Goal: Task Accomplishment & Management: Manage account settings

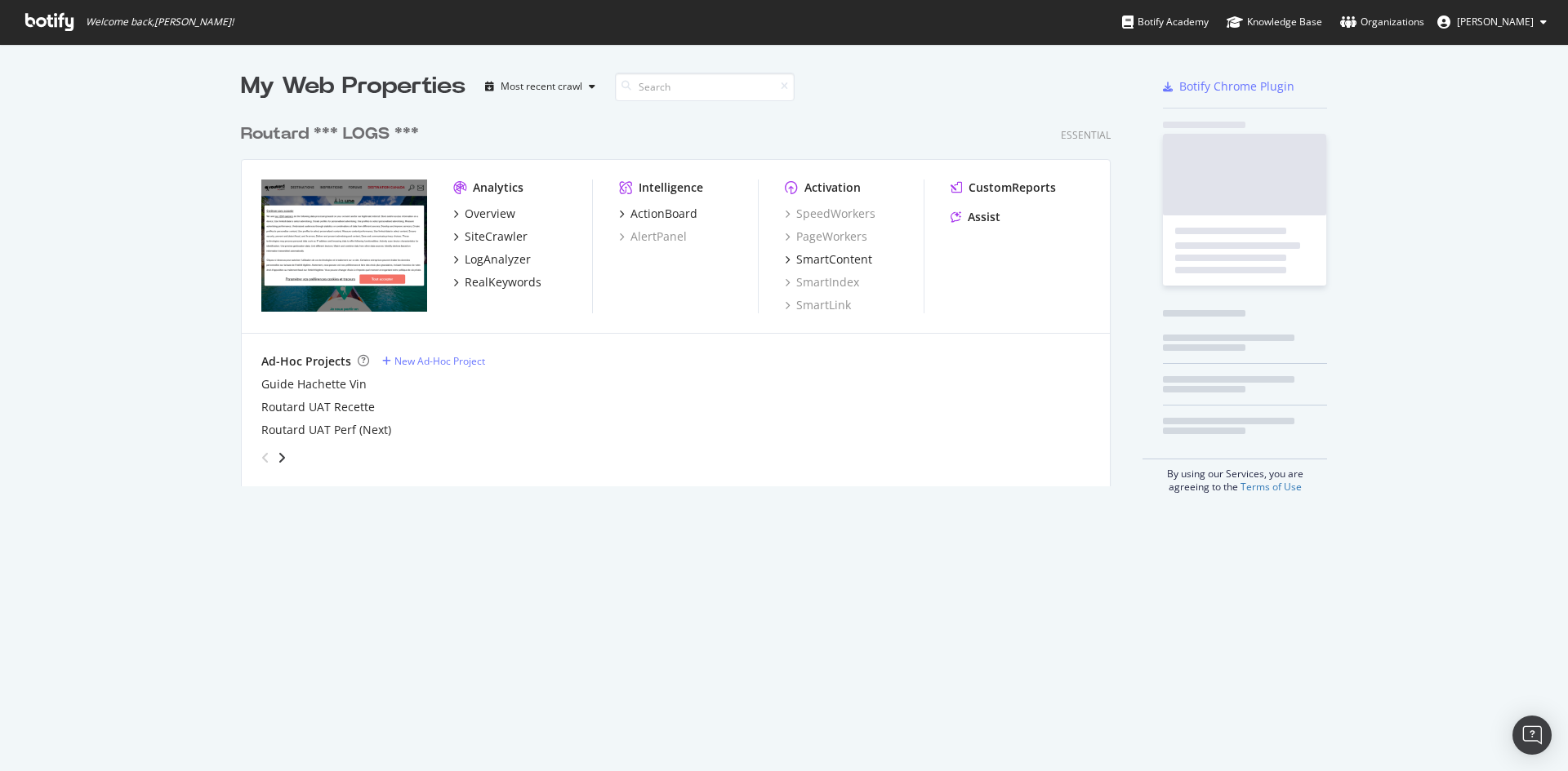
scroll to position [372, 871]
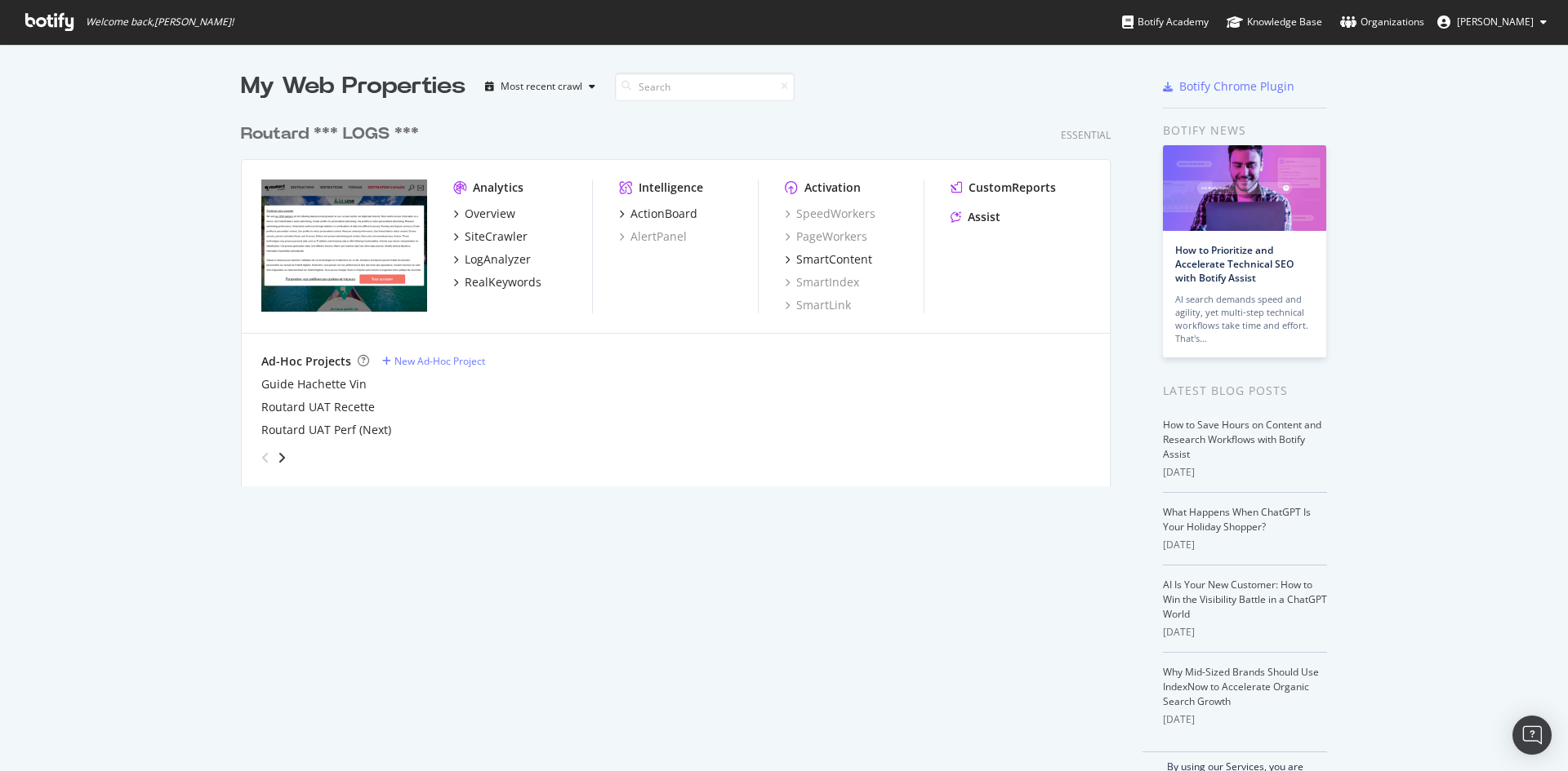
click at [338, 130] on div "Routard *** LOGS ***" at bounding box center [330, 134] width 178 height 23
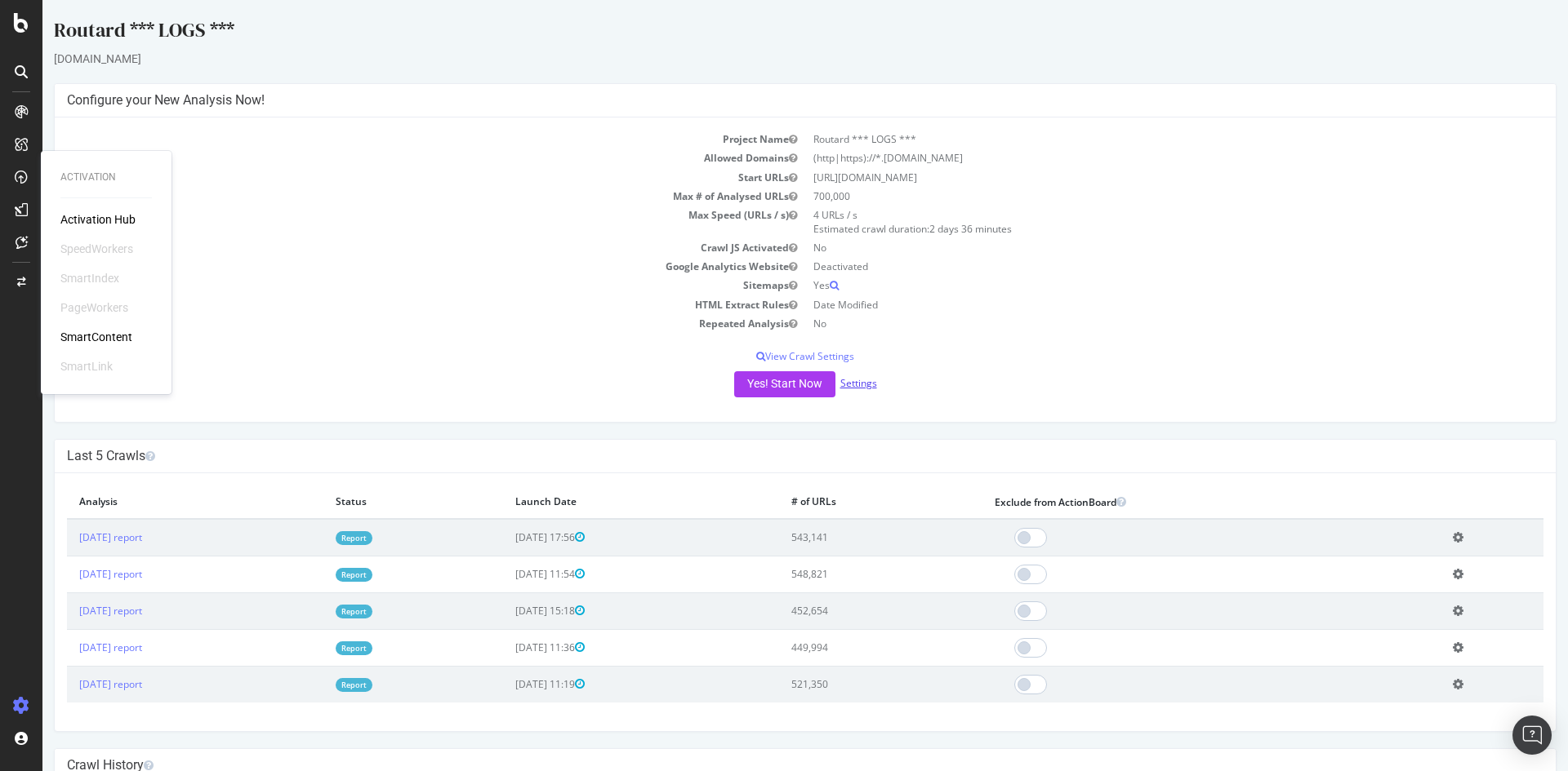
click at [853, 384] on link "Settings" at bounding box center [859, 383] width 37 height 14
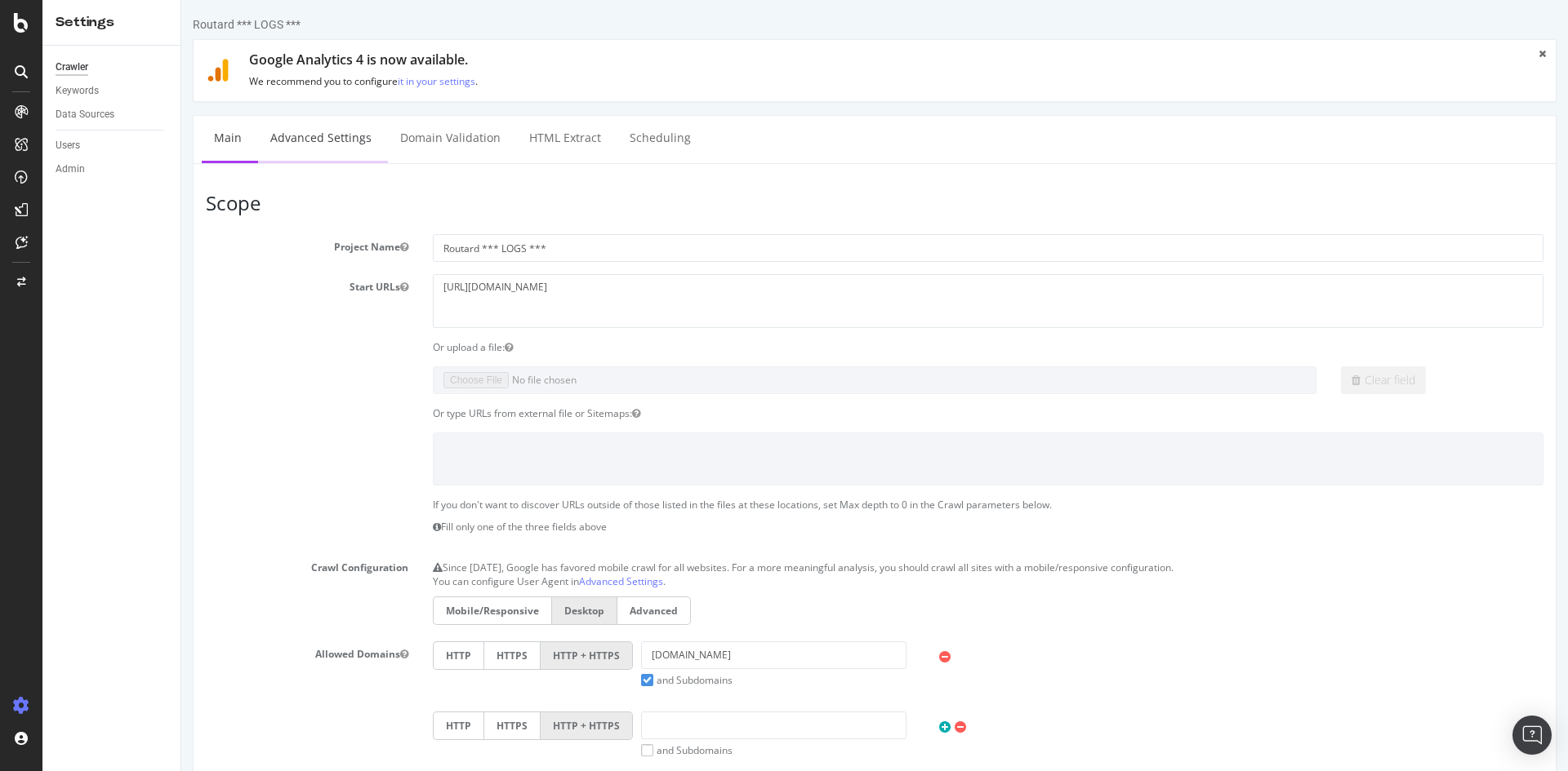
click at [320, 136] on link "Advanced Settings" at bounding box center [321, 138] width 125 height 45
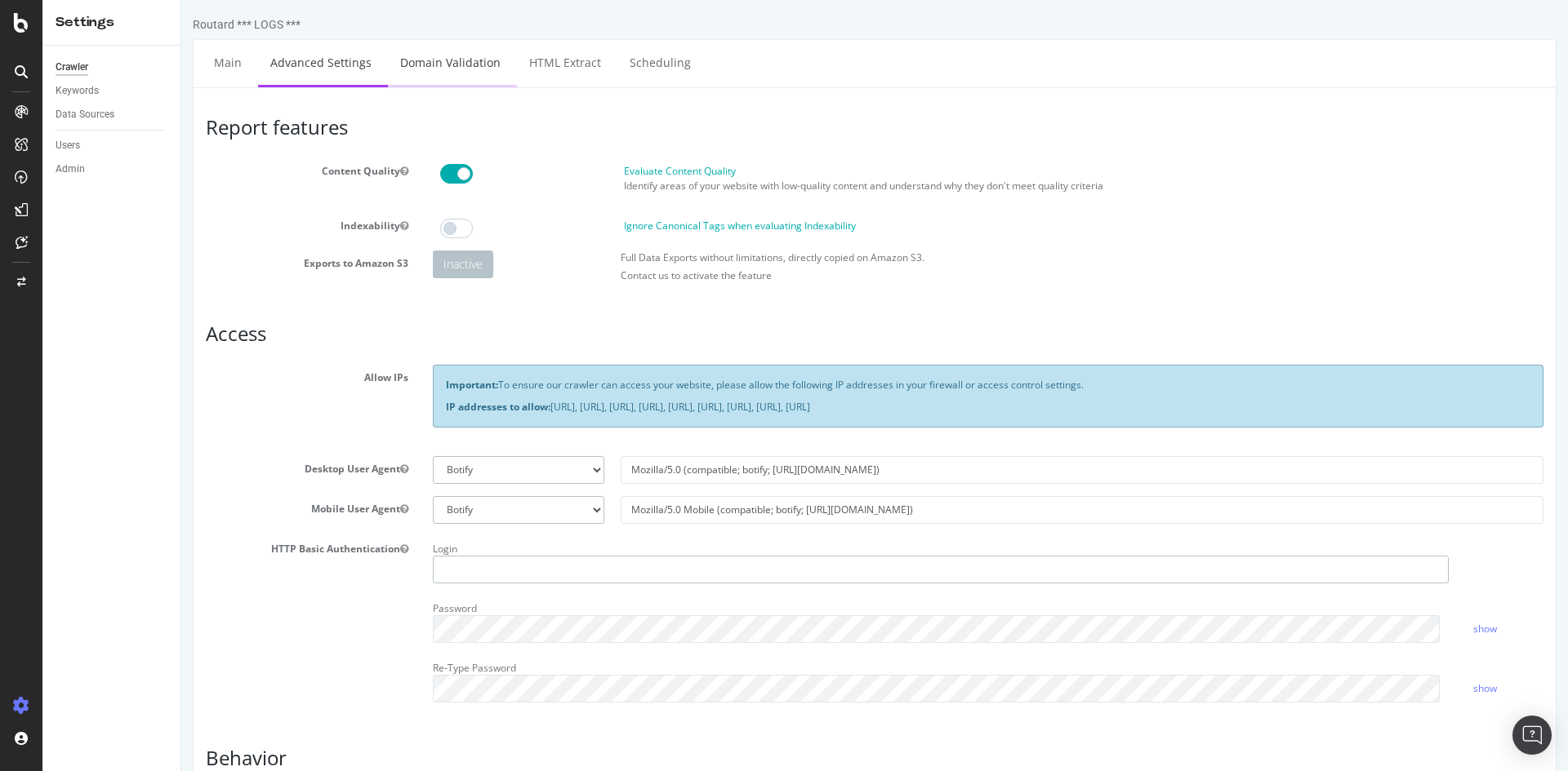
type input "routard"
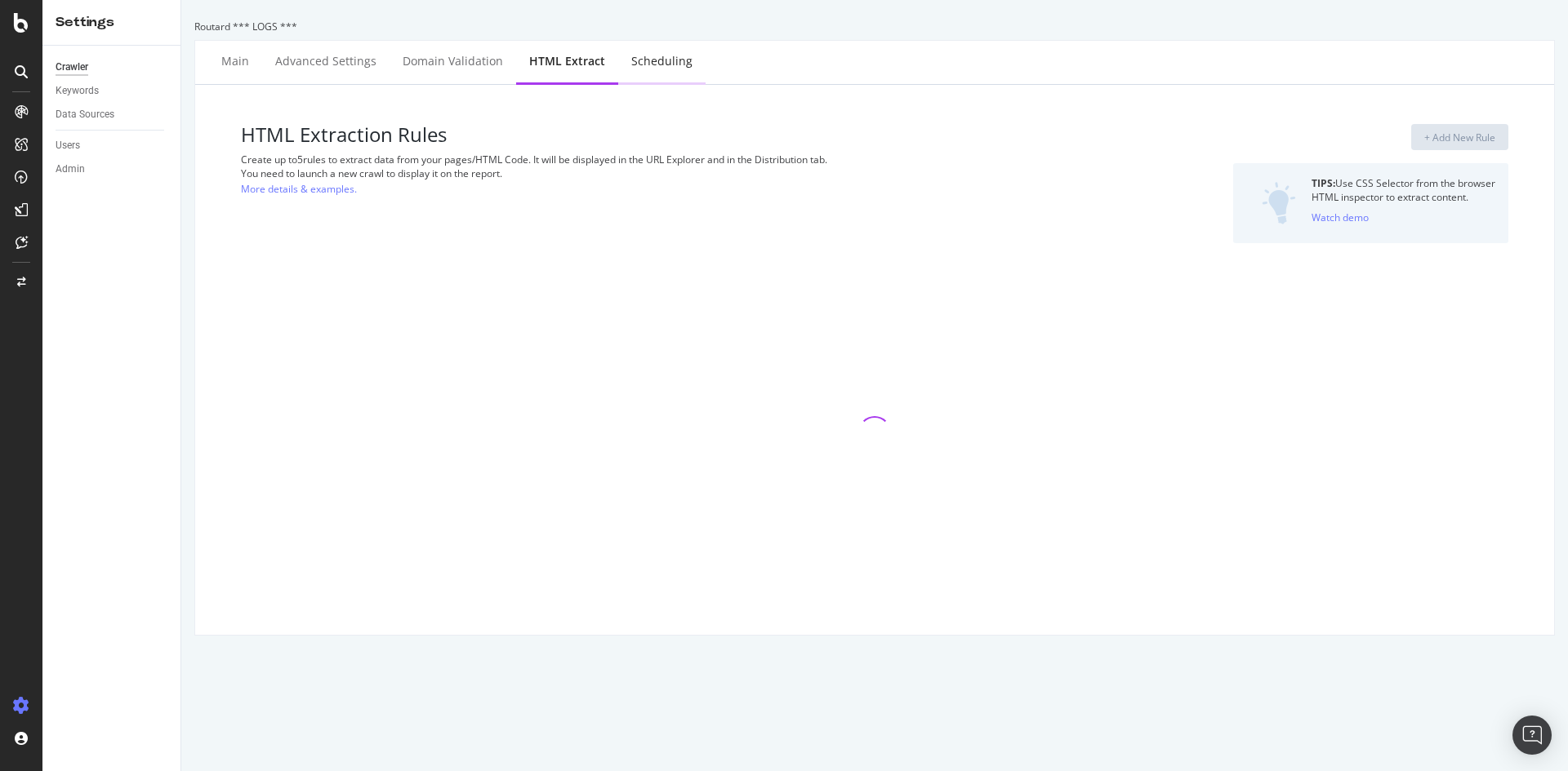
select select "d"
select select "fr_full_year"
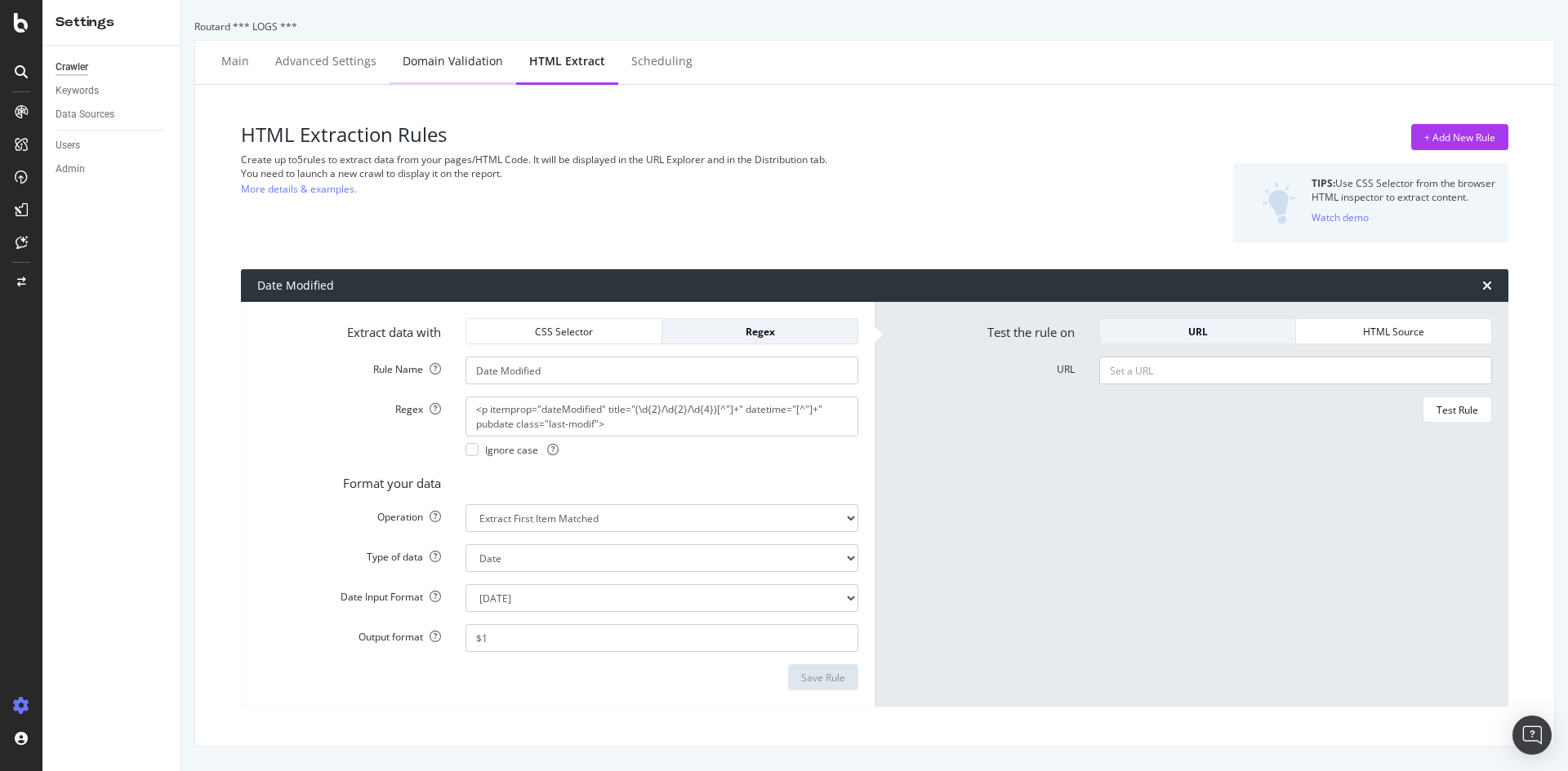
click at [441, 67] on div "Domain Validation" at bounding box center [453, 61] width 100 height 17
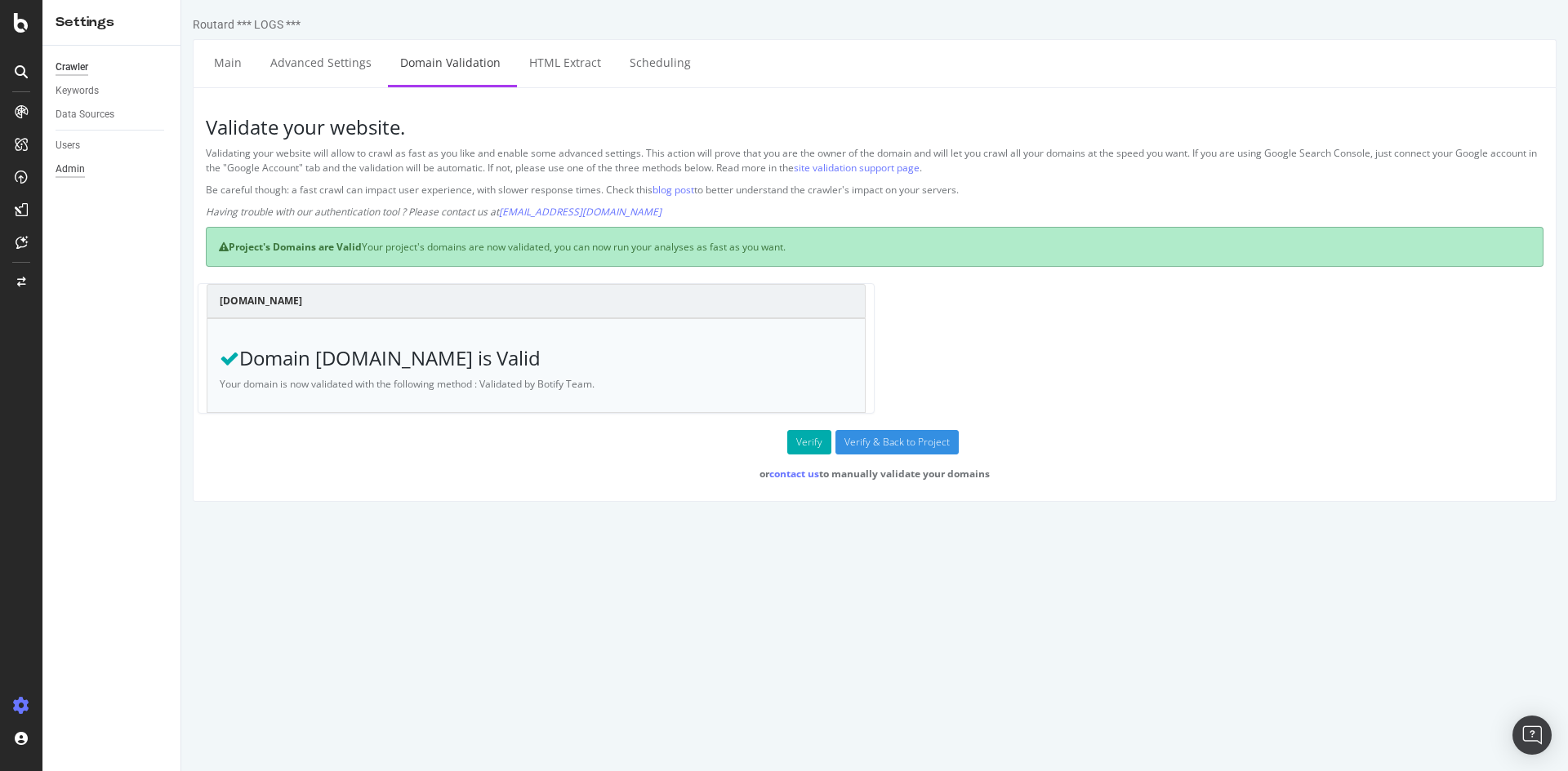
click at [72, 172] on div "Admin" at bounding box center [71, 169] width 30 height 17
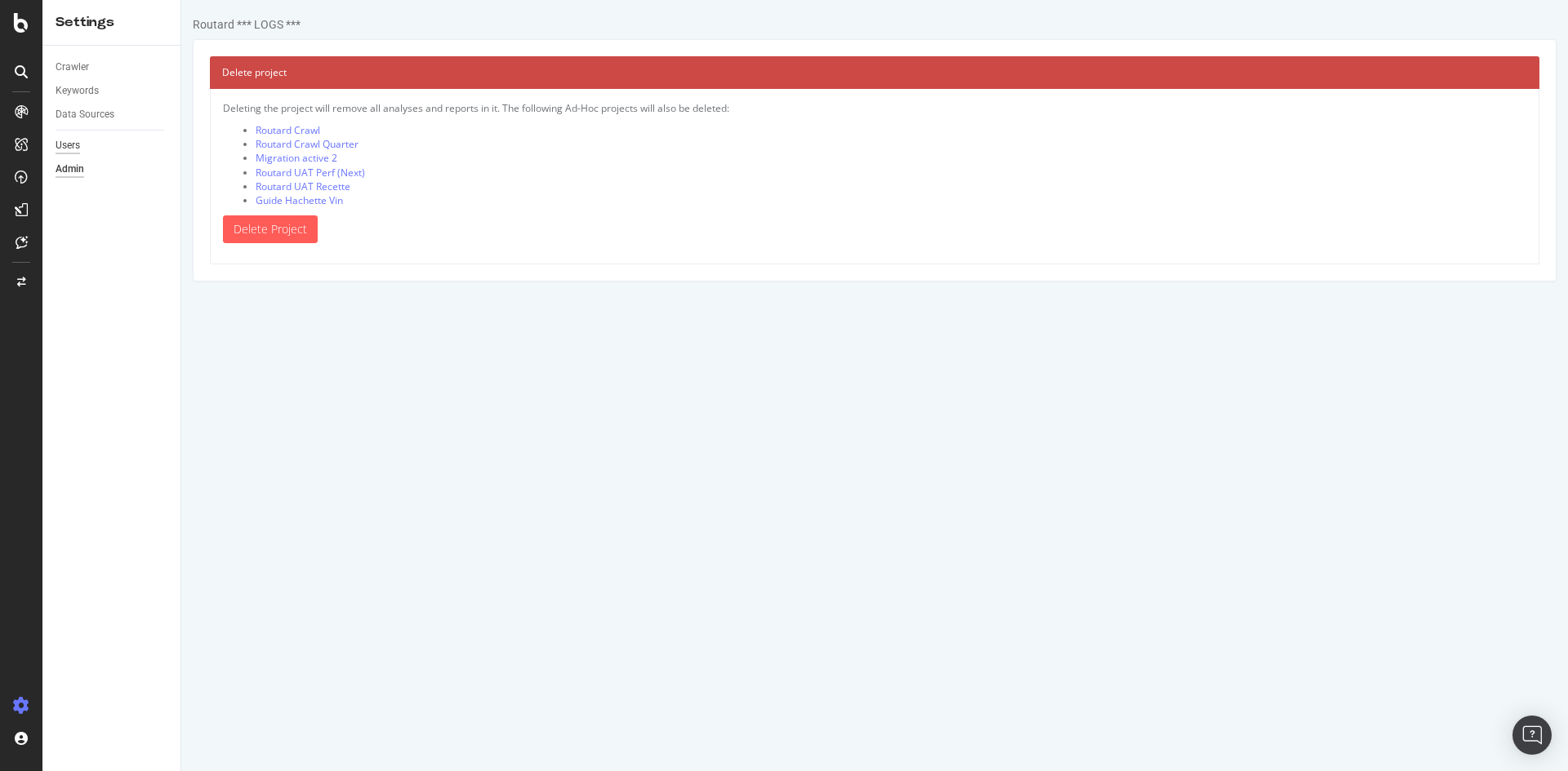
click at [71, 151] on div "Users" at bounding box center [68, 146] width 24 height 17
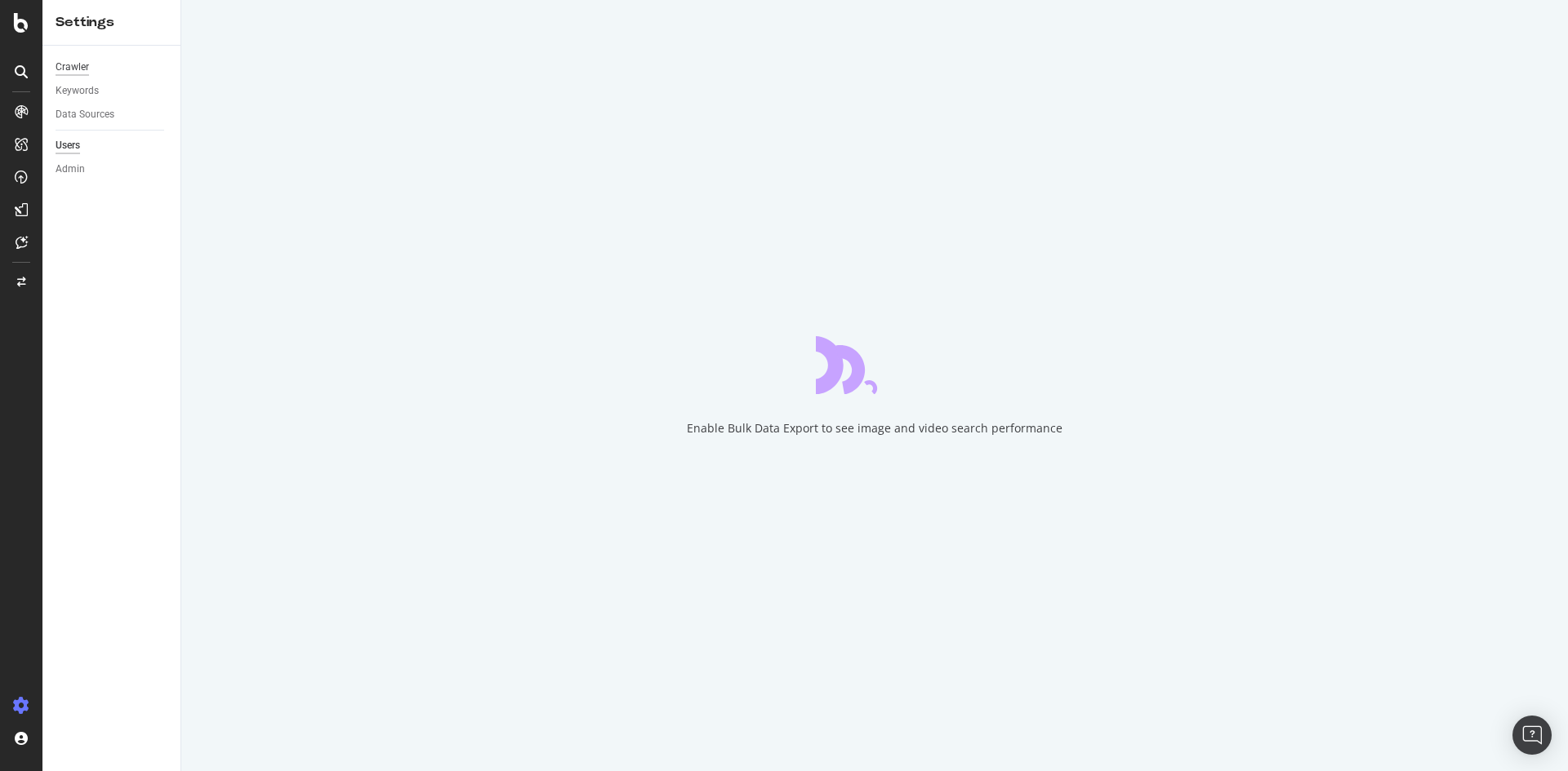
click at [79, 65] on div "Crawler" at bounding box center [72, 67] width 33 height 17
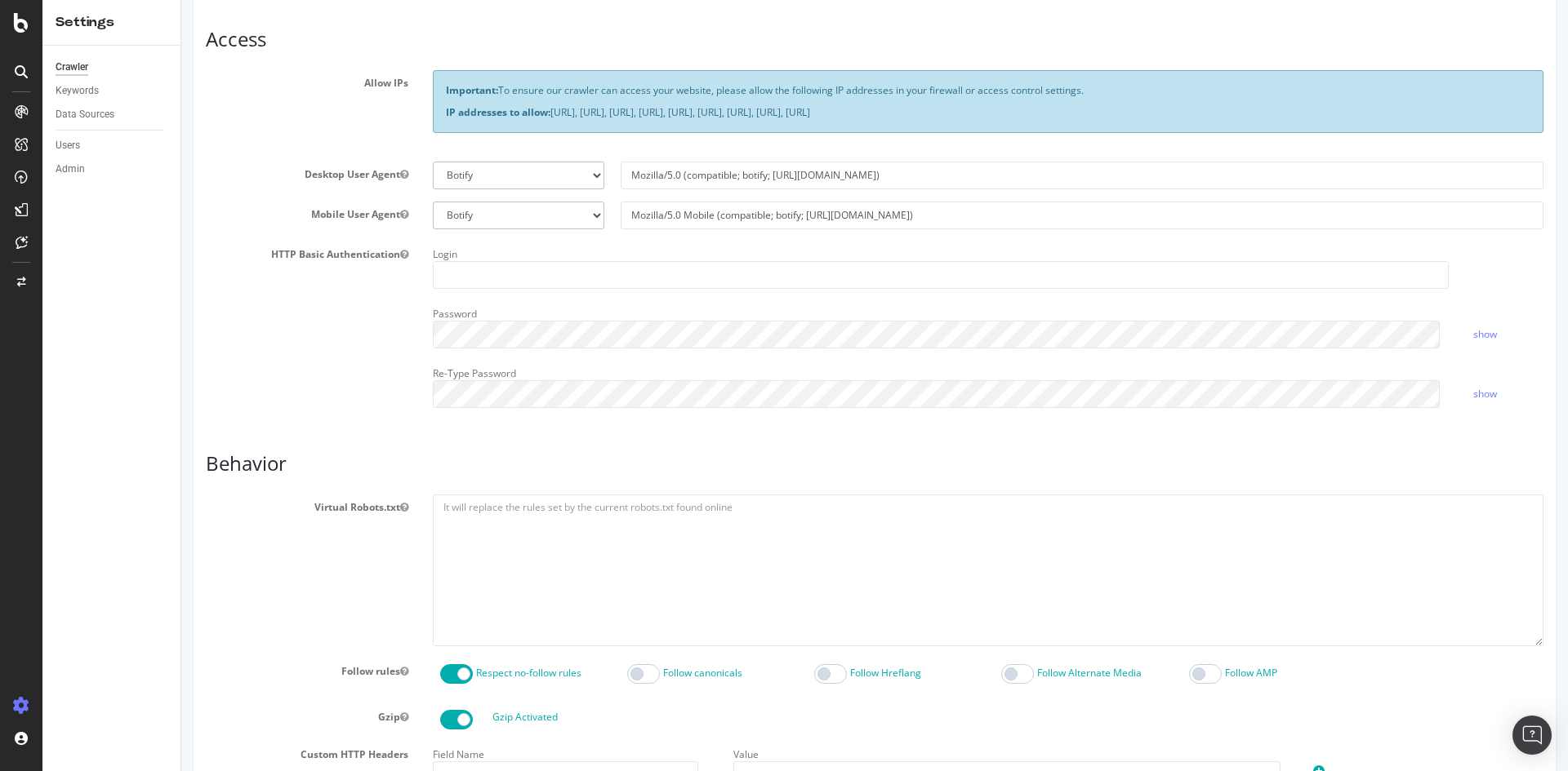
scroll to position [4, 0]
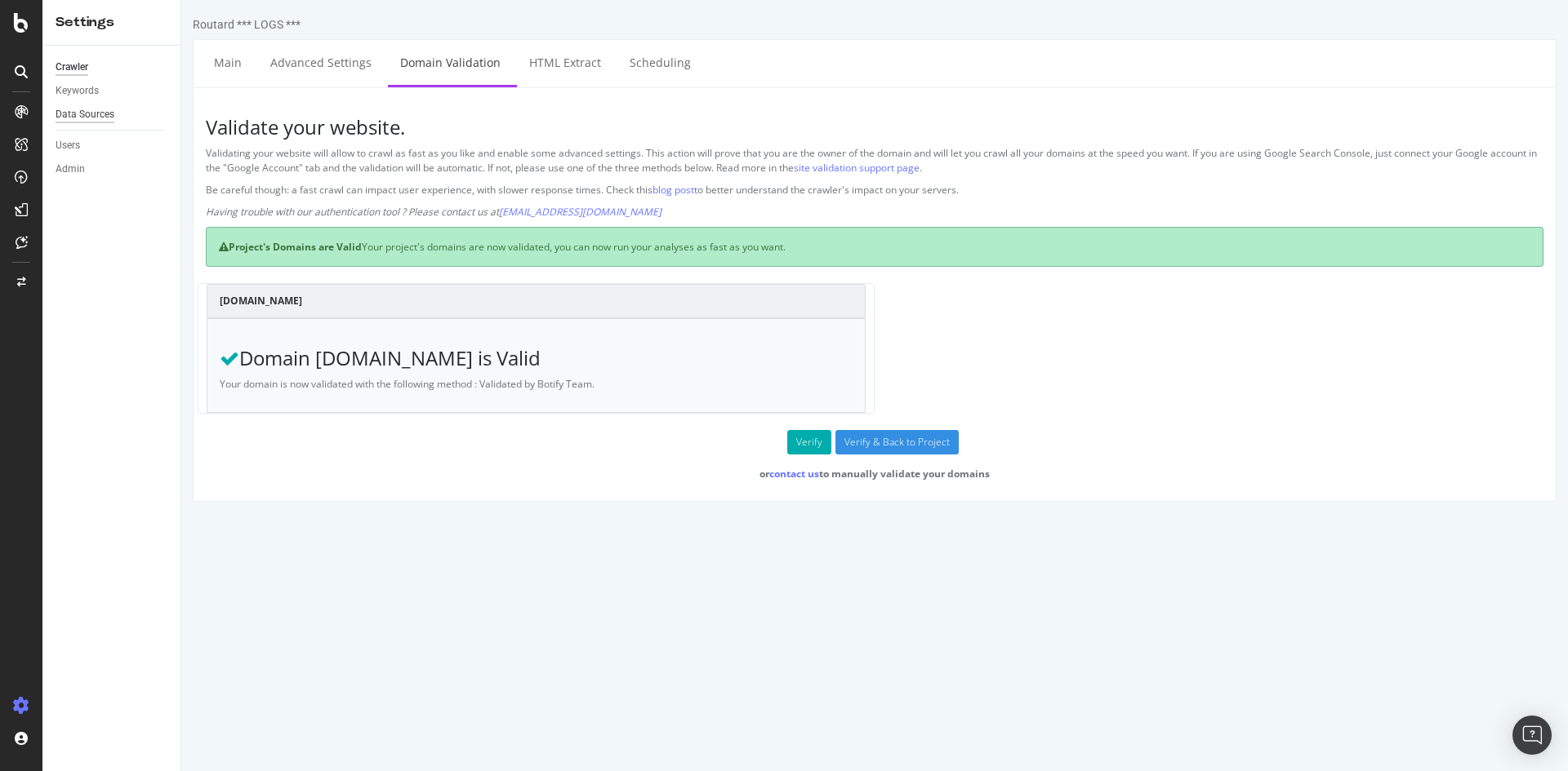
click at [82, 114] on div "Data Sources" at bounding box center [85, 114] width 59 height 17
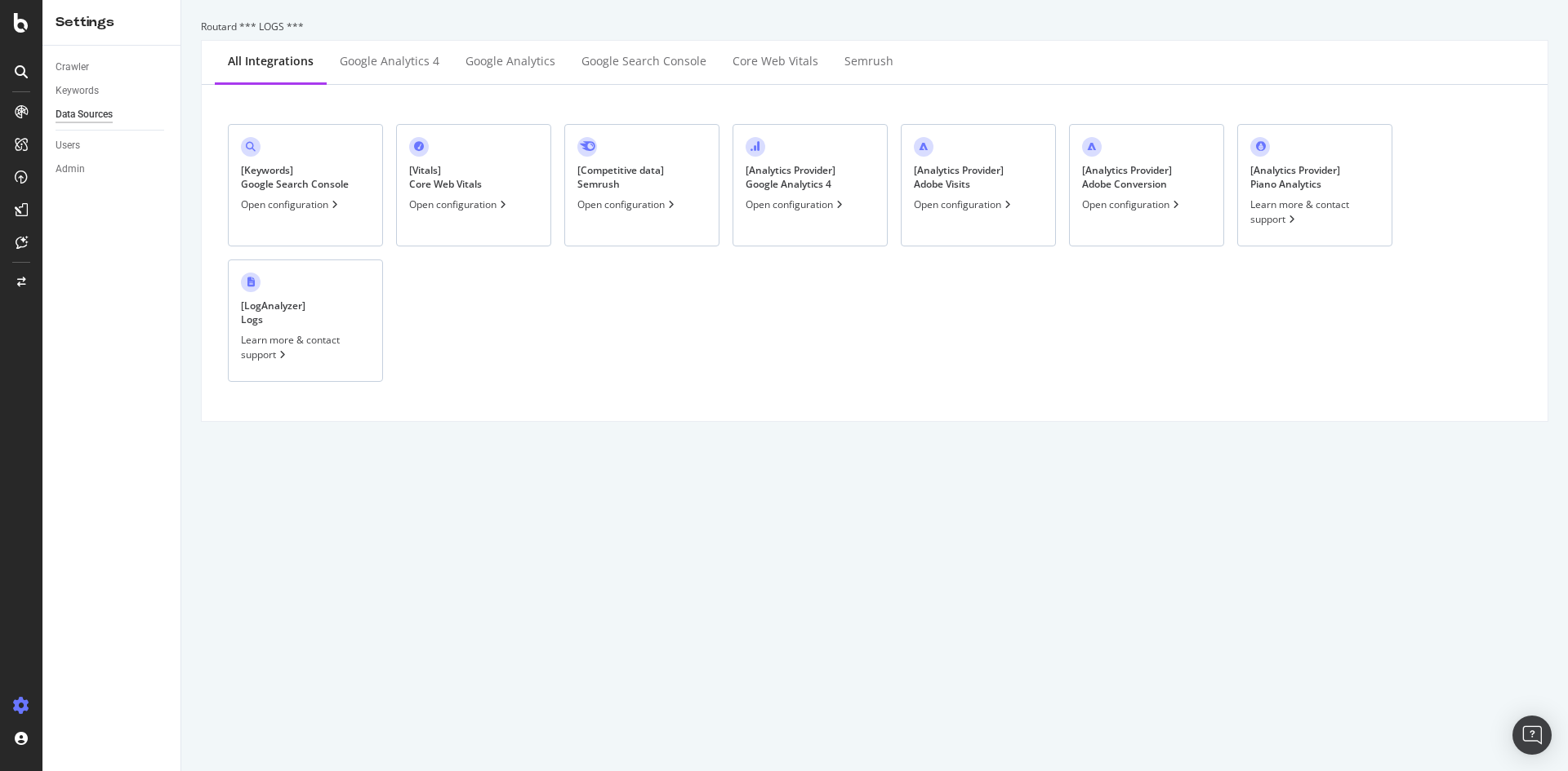
click at [272, 188] on div "[ Keywords ] Google Search Console" at bounding box center [295, 177] width 108 height 28
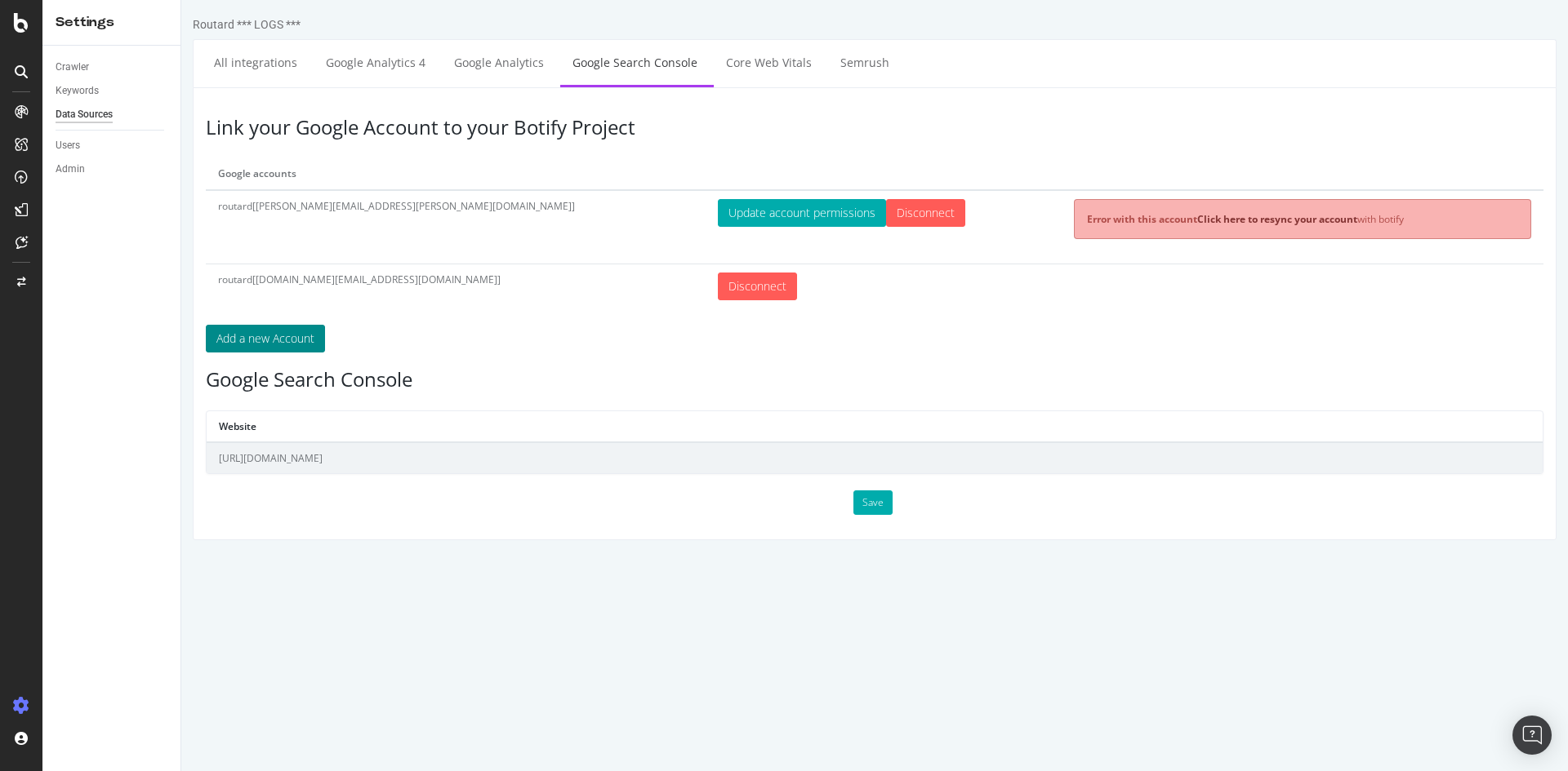
click at [274, 343] on button "Add a new Account" at bounding box center [265, 339] width 119 height 28
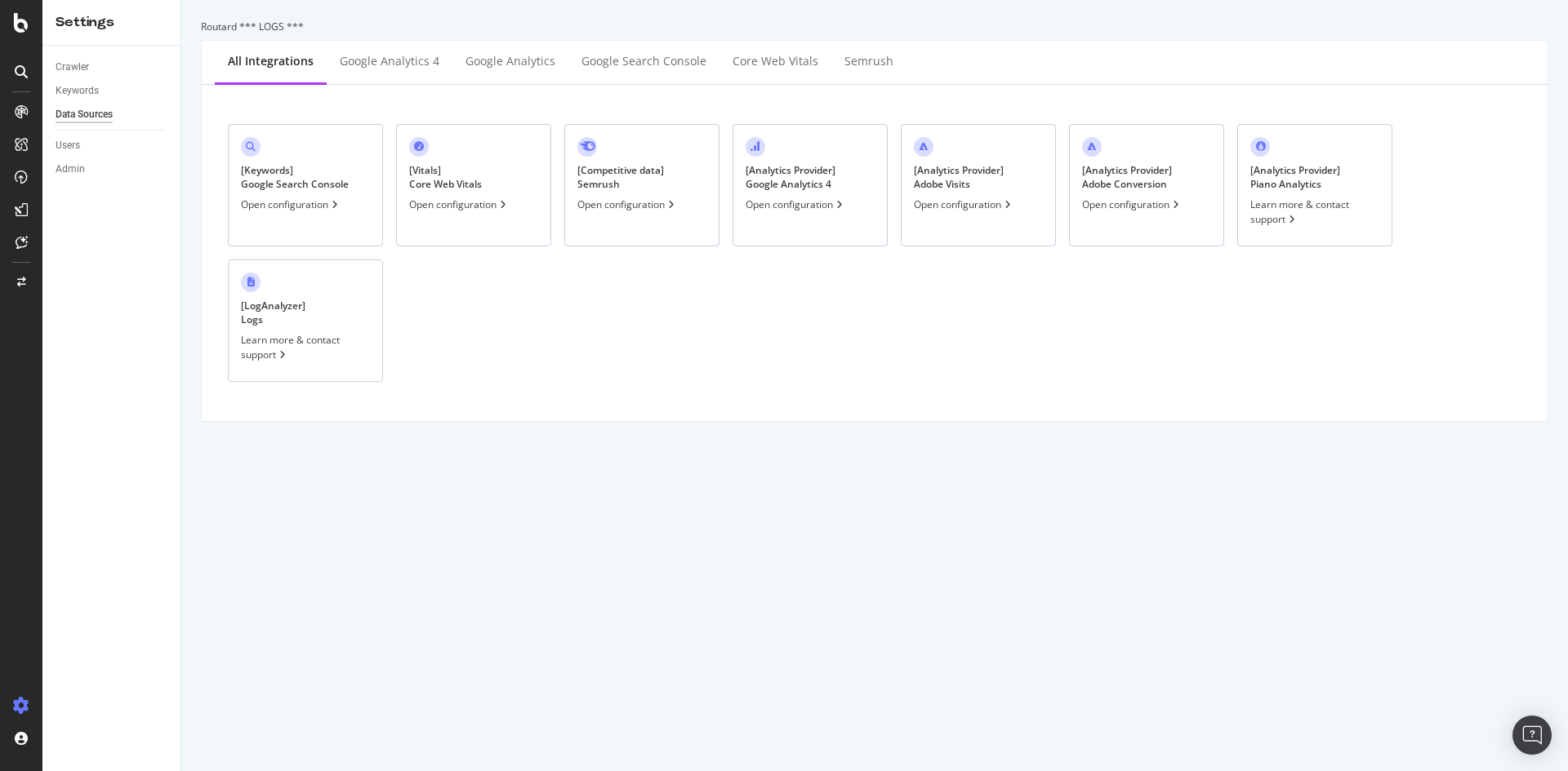
click at [1295, 184] on div "[ Analytics Provider ] Piano Analytics" at bounding box center [1295, 177] width 90 height 28
click at [623, 63] on div "Google Search Console" at bounding box center [644, 61] width 125 height 17
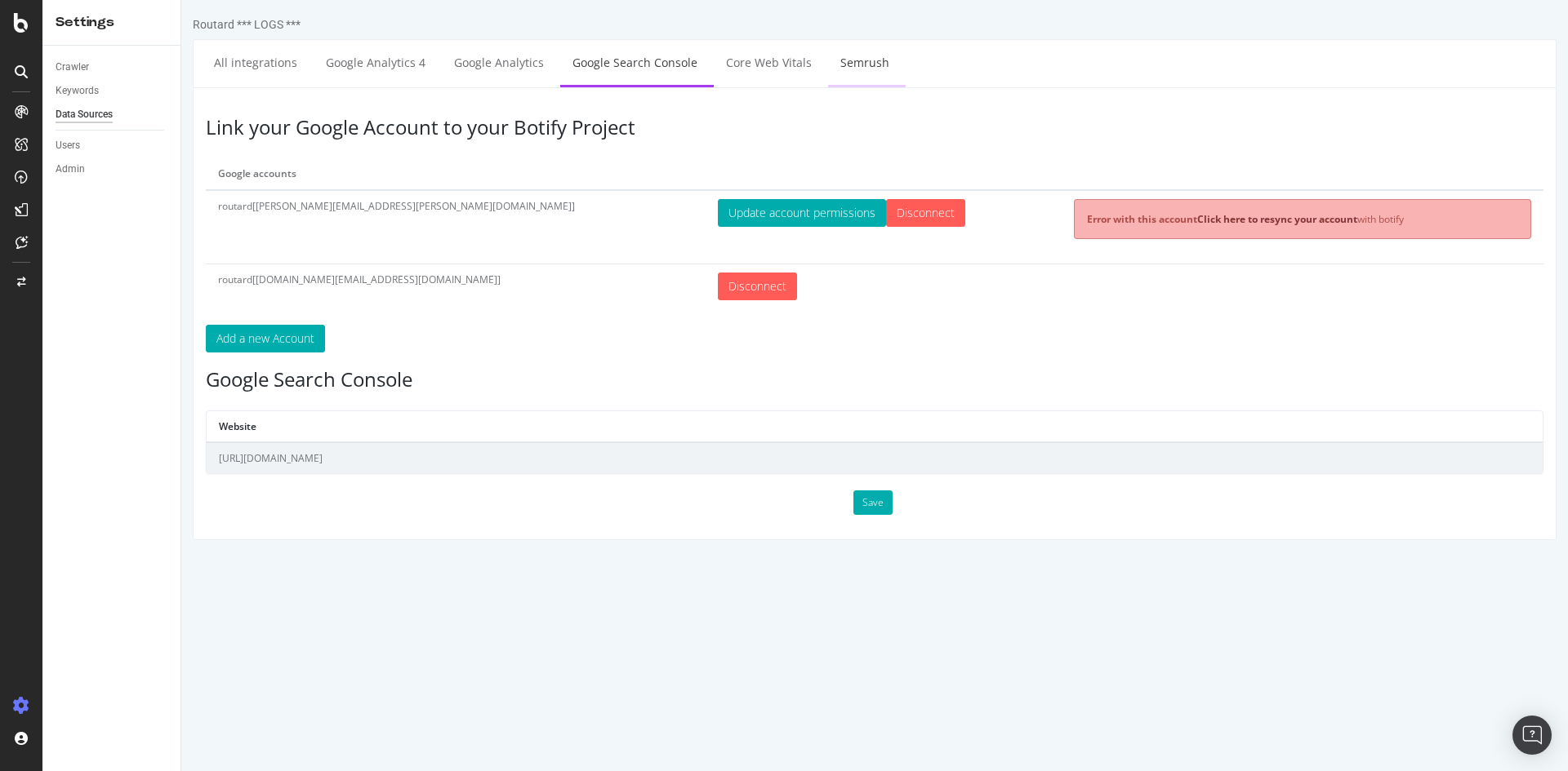
click at [851, 59] on link "Semrush" at bounding box center [864, 62] width 73 height 45
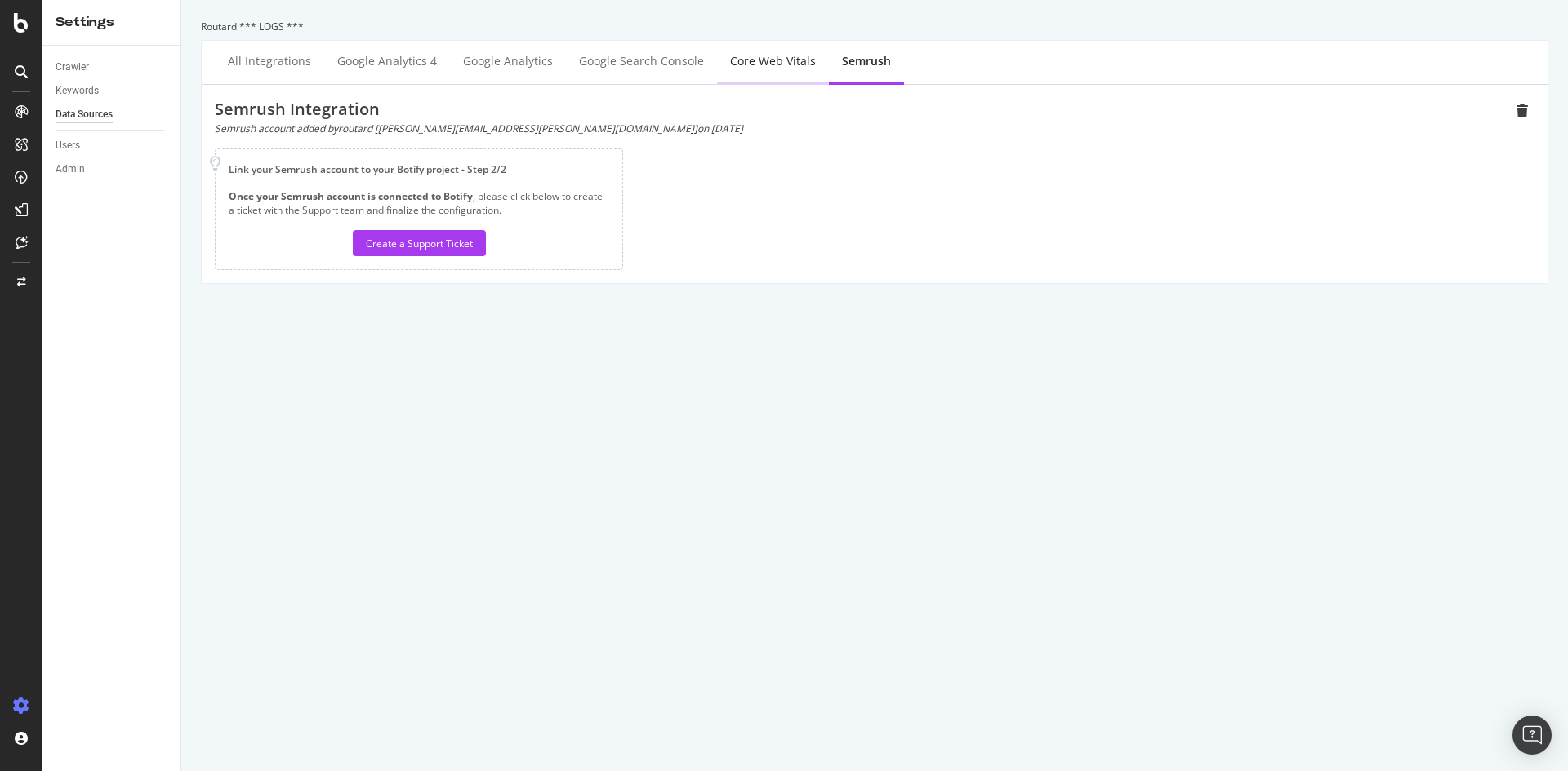
click at [748, 56] on div "Core Web Vitals" at bounding box center [772, 61] width 86 height 17
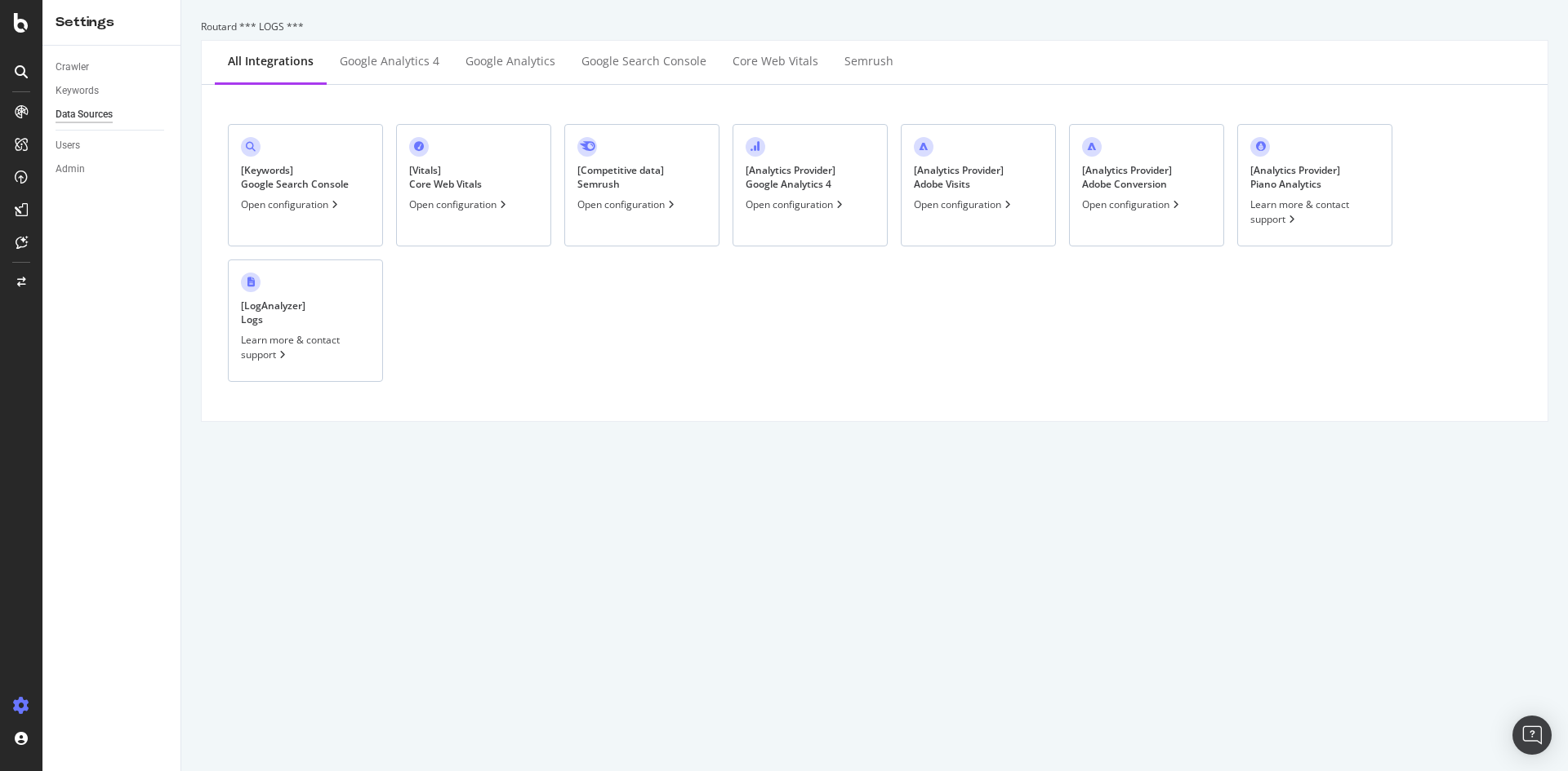
click at [1277, 171] on div "[ Analytics Provider ] Piano Analytics" at bounding box center [1295, 177] width 90 height 28
